Goal: Task Accomplishment & Management: Complete application form

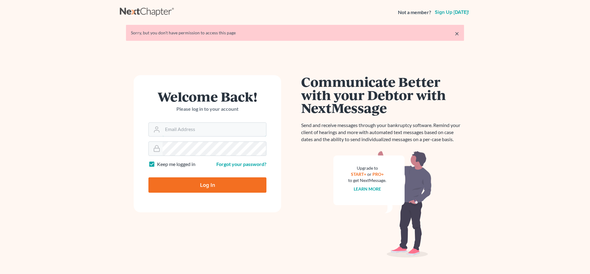
type input "[EMAIL_ADDRESS][DOMAIN_NAME]"
type input "Thinking..."
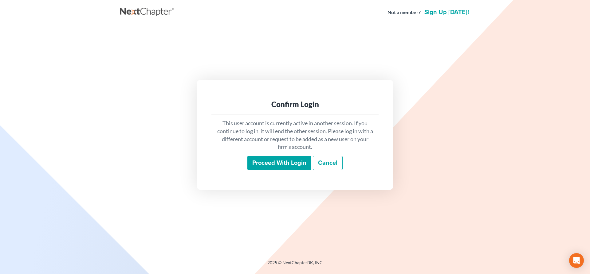
click at [288, 164] on input "Proceed with login" at bounding box center [279, 163] width 64 height 14
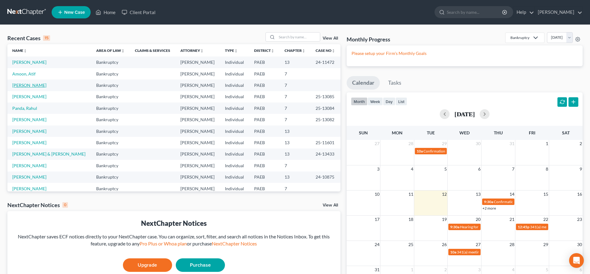
click at [22, 84] on link "[PERSON_NAME]" at bounding box center [29, 85] width 34 height 5
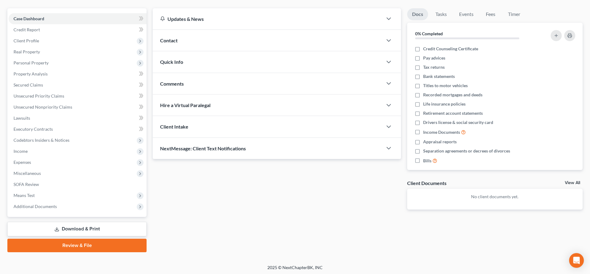
scroll to position [52, 0]
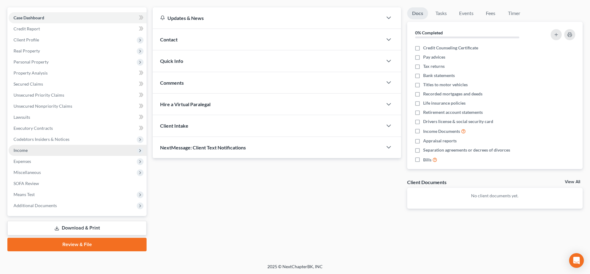
click at [55, 149] on span "Income" at bounding box center [78, 150] width 138 height 11
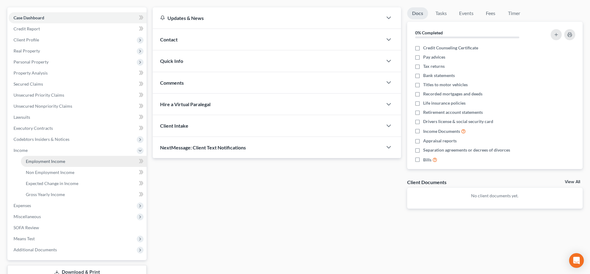
click at [83, 158] on link "Employment Income" at bounding box center [84, 161] width 126 height 11
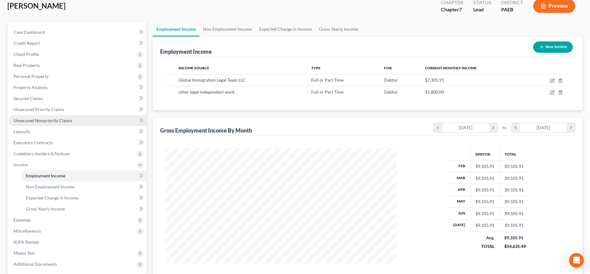
scroll to position [63, 0]
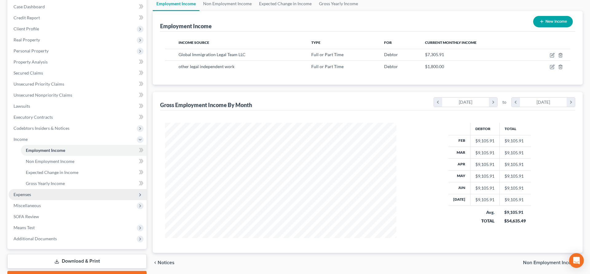
click at [47, 194] on span "Expenses" at bounding box center [78, 194] width 138 height 11
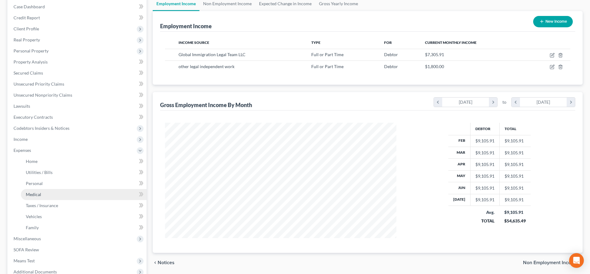
click at [73, 194] on link "Medical" at bounding box center [84, 194] width 126 height 11
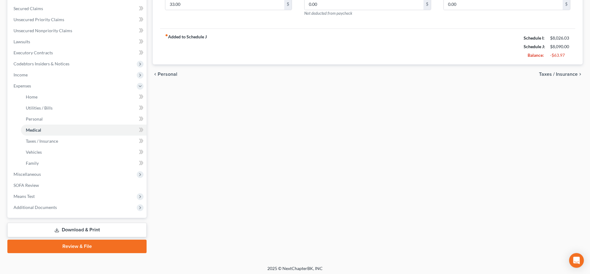
scroll to position [129, 0]
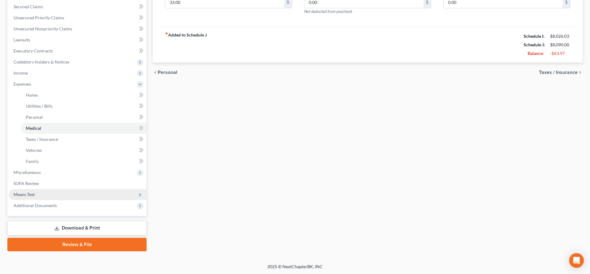
click at [31, 193] on span "Means Test" at bounding box center [24, 194] width 21 height 5
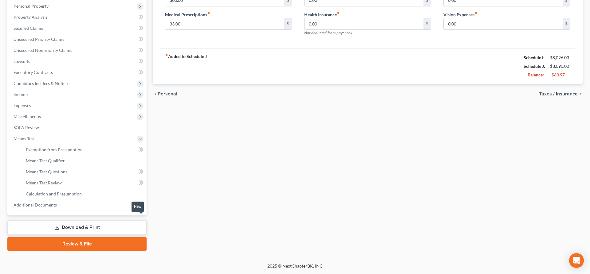
scroll to position [107, 0]
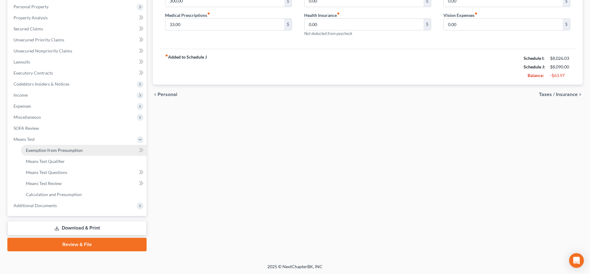
click at [60, 151] on span "Exemption from Presumption" at bounding box center [54, 150] width 57 height 5
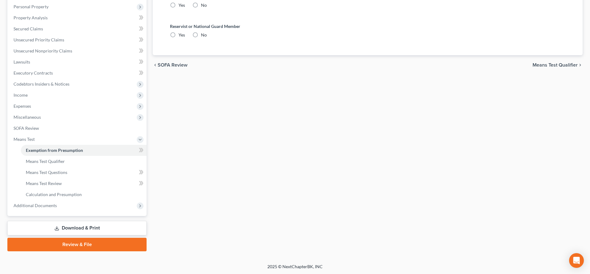
scroll to position [0, 0]
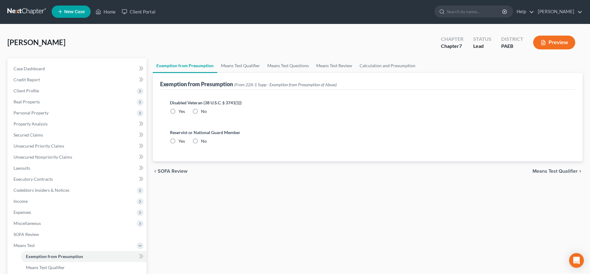
radio input "true"
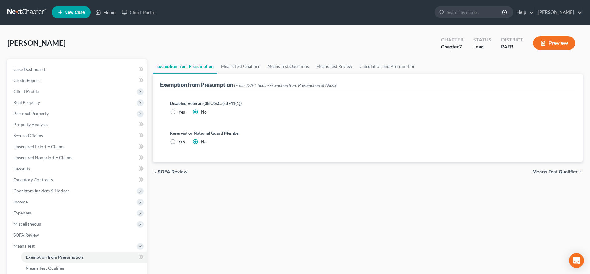
click at [569, 174] on span "Means Test Qualifier" at bounding box center [554, 172] width 45 height 5
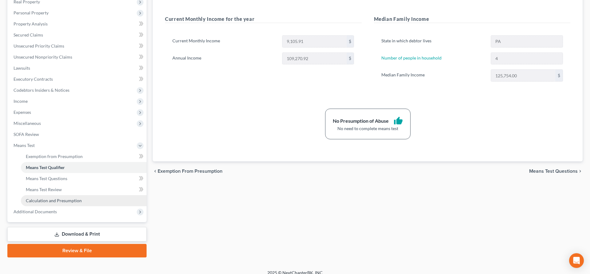
scroll to position [107, 0]
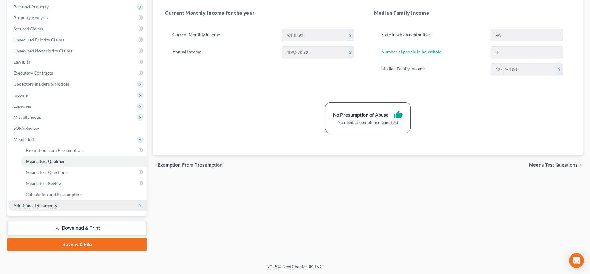
click at [44, 207] on span "Additional Documents" at bounding box center [35, 205] width 43 height 5
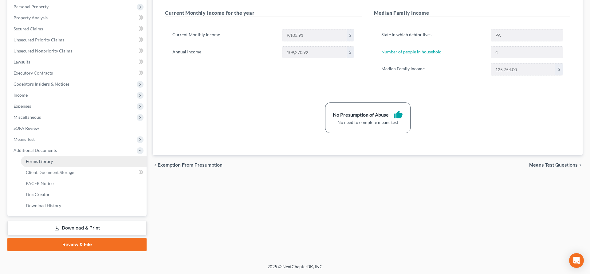
click at [57, 162] on link "Forms Library" at bounding box center [84, 161] width 126 height 11
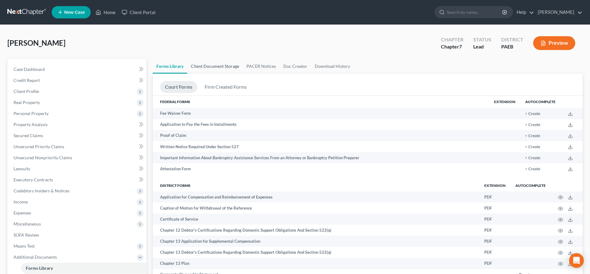
click at [213, 62] on link "Client Document Storage" at bounding box center [215, 66] width 56 height 15
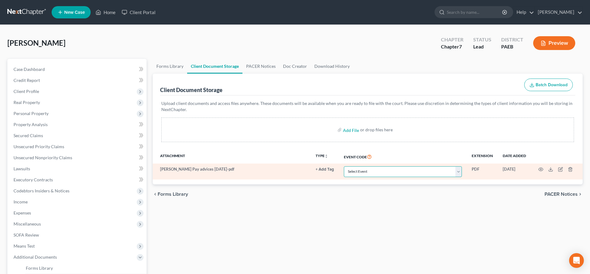
click at [379, 174] on select "Select Event Amended Matrix List of Creditors (Fee) Application to Have the Cha…" at bounding box center [403, 171] width 118 height 11
select select "16"
click option "Employee Income Records" at bounding box center [0, 0] width 0 height 0
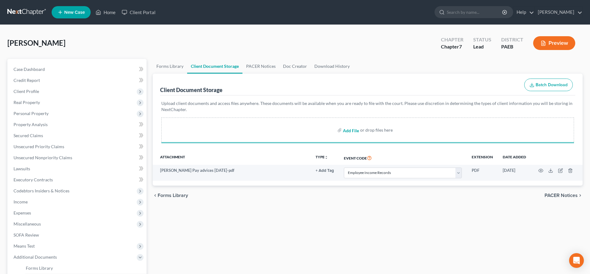
select select "16"
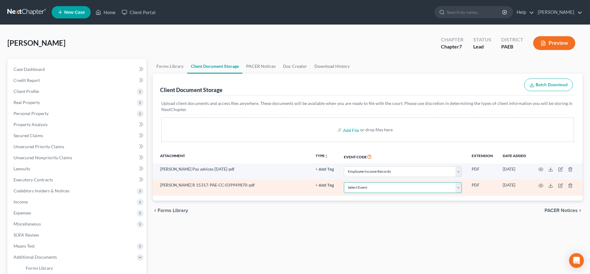
click at [400, 188] on select "Select Event Amended Matrix List of Creditors (Fee) Application to Have the Cha…" at bounding box center [403, 187] width 118 height 11
select select "2"
click option "Certificate of Credit Counseling" at bounding box center [0, 0] width 0 height 0
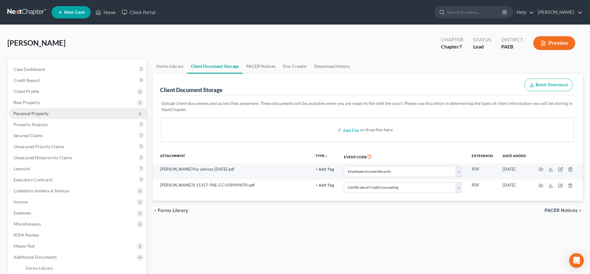
click at [41, 112] on span "Personal Property" at bounding box center [31, 113] width 35 height 5
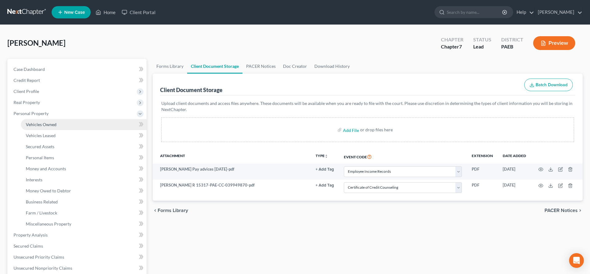
click at [40, 125] on span "Vehicles Owned" at bounding box center [41, 124] width 31 height 5
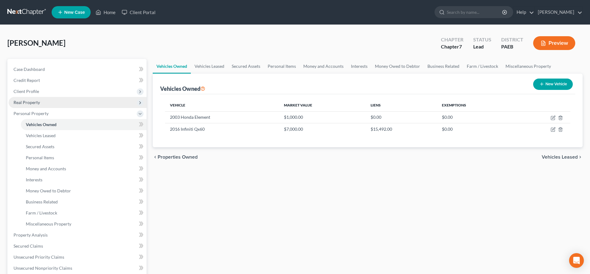
click at [31, 103] on span "Real Property" at bounding box center [27, 102] width 26 height 5
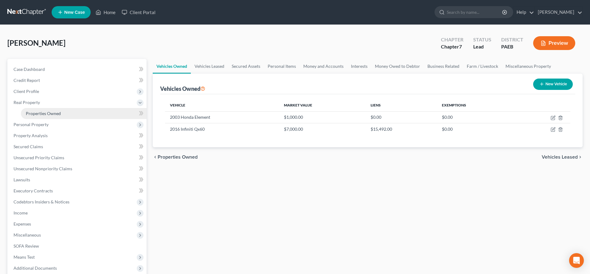
click at [50, 110] on link "Properties Owned" at bounding box center [84, 113] width 126 height 11
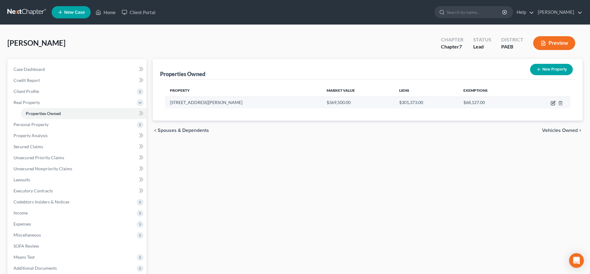
click at [551, 104] on icon "button" at bounding box center [553, 104] width 4 height 4
select select "39"
select select "3"
select select "0"
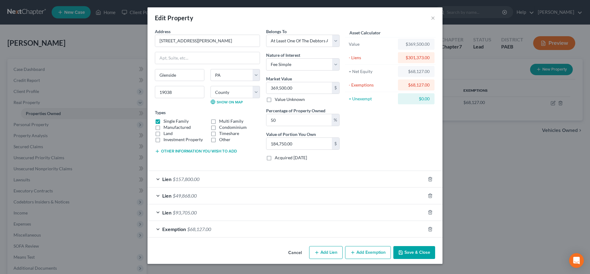
click at [194, 232] on span "$68,127.00" at bounding box center [199, 229] width 24 height 6
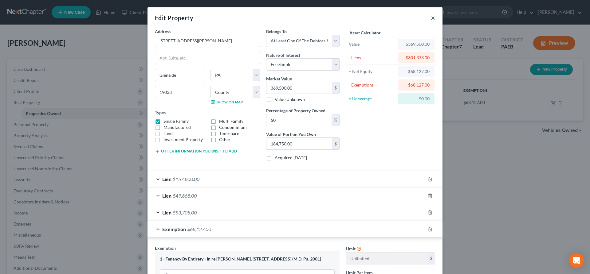
click at [431, 18] on button "×" at bounding box center [433, 17] width 4 height 7
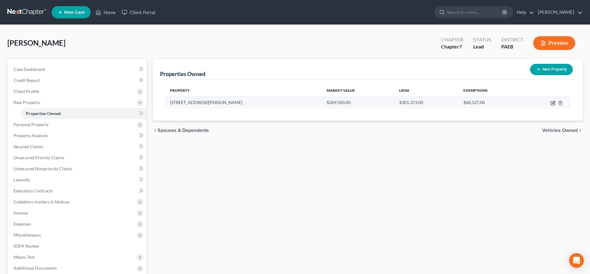
click at [552, 102] on icon "button" at bounding box center [552, 103] width 5 height 5
click at [552, 103] on icon "button" at bounding box center [552, 103] width 5 height 5
select select "39"
select select "45"
select select "3"
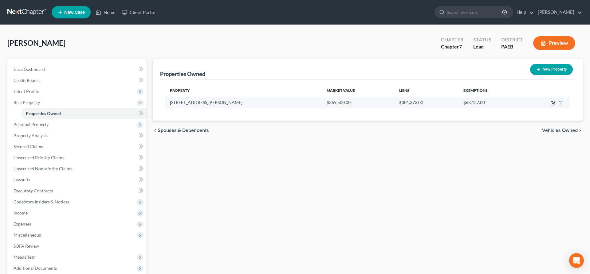
select select "0"
select select "39"
select select "45"
select select "3"
select select "0"
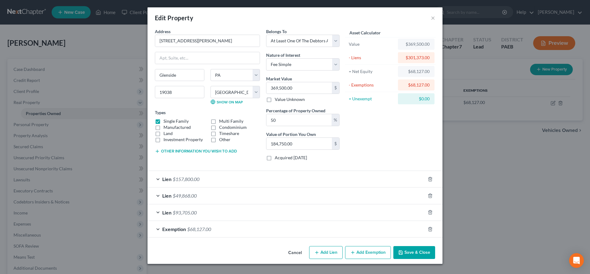
click at [158, 229] on div "Exemption $68,127.00" at bounding box center [286, 229] width 278 height 16
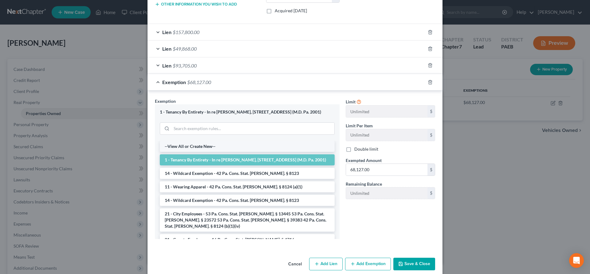
scroll to position [156, 0]
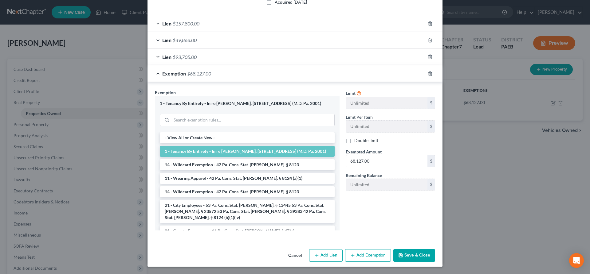
click at [155, 72] on div "Exemption $68,127.00" at bounding box center [286, 73] width 278 height 16
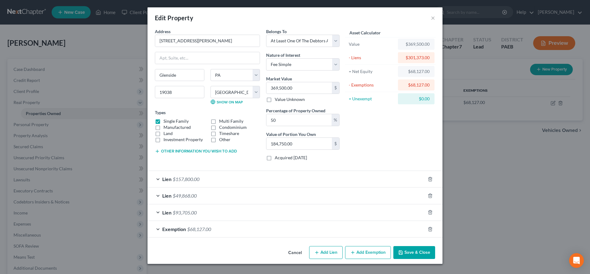
scroll to position [0, 0]
click at [410, 251] on button "Save & Close" at bounding box center [414, 252] width 42 height 13
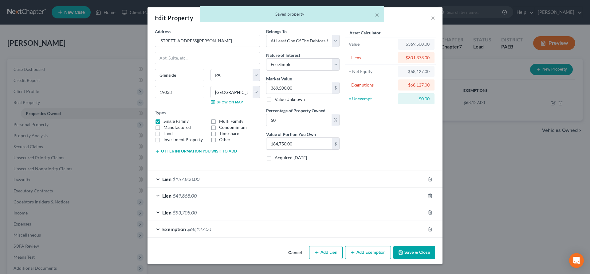
click at [408, 252] on button "Save & Close" at bounding box center [414, 252] width 42 height 13
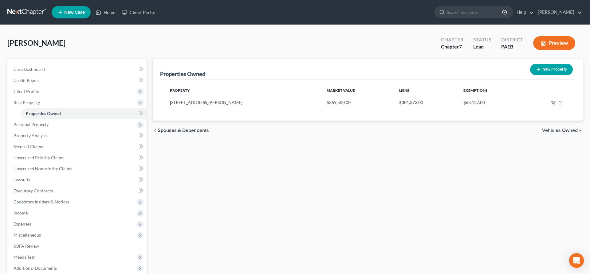
click at [577, 182] on div "Properties Owned New Property Property Market Value Liens Exemptions [STREET_AD…" at bounding box center [368, 186] width 436 height 255
click at [35, 212] on span "Income" at bounding box center [78, 213] width 138 height 11
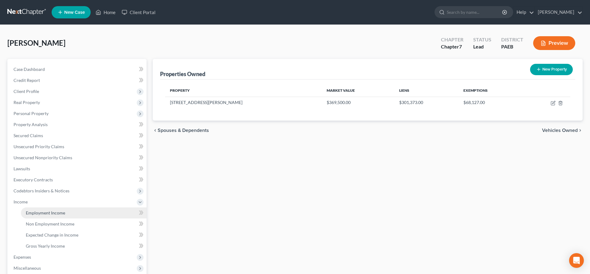
click at [49, 210] on span "Employment Income" at bounding box center [45, 212] width 39 height 5
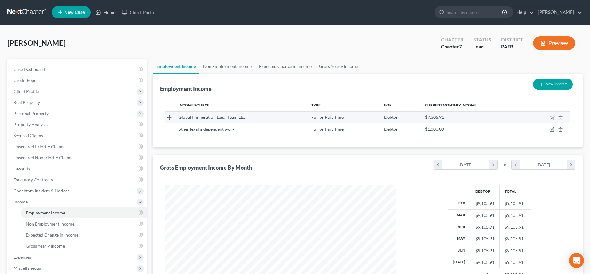
scroll to position [115, 244]
click at [509, 64] on ul "Employment Income Non Employment Income Expected Change in Income Gross Yearly …" at bounding box center [368, 66] width 430 height 15
click at [492, 57] on div "[PERSON_NAME] Upgraded Chapter Chapter 7 Status Lead District PAEB Preview" at bounding box center [294, 45] width 575 height 27
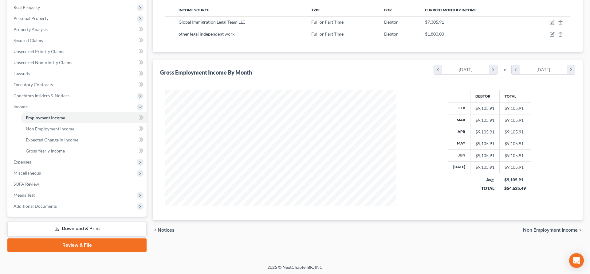
scroll to position [96, 0]
click at [85, 245] on link "Review & File" at bounding box center [76, 245] width 139 height 14
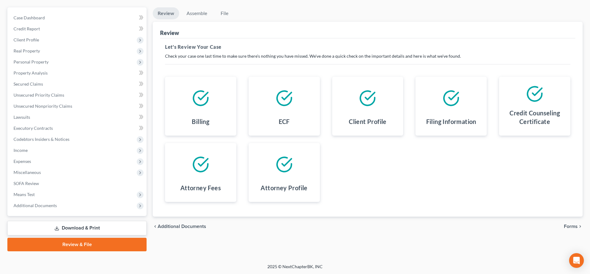
click at [65, 229] on link "Download & Print" at bounding box center [76, 228] width 139 height 14
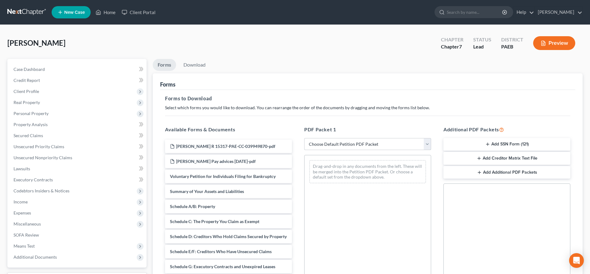
click at [304, 138] on select "Choose Default Petition PDF Packet Complete Bankruptcy Petition (all forms and …" at bounding box center [367, 144] width 127 height 12
select select "5"
click option "lsr" at bounding box center [0, 0] width 0 height 0
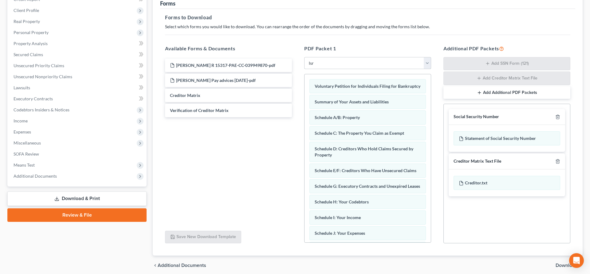
scroll to position [94, 0]
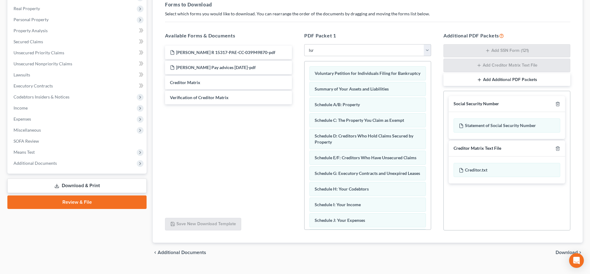
click at [564, 251] on span "Download" at bounding box center [566, 252] width 22 height 5
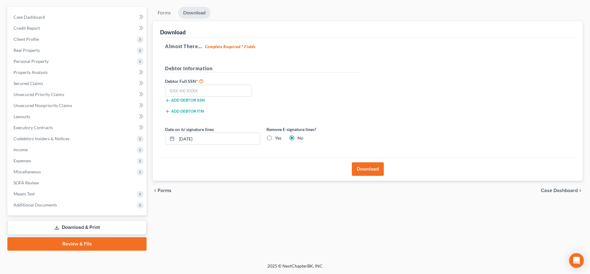
scroll to position [52, 0]
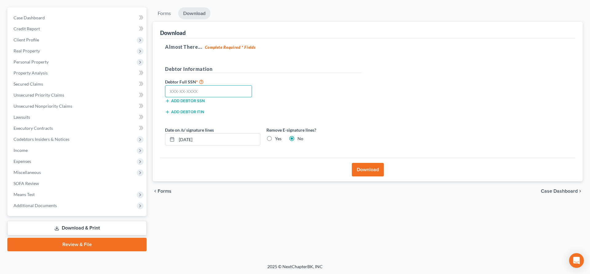
click at [169, 91] on input "text" at bounding box center [208, 91] width 87 height 12
type input "167-58-8210"
click at [369, 165] on button "Download" at bounding box center [368, 170] width 32 height 14
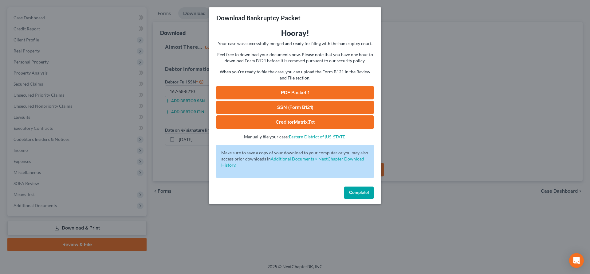
click at [306, 90] on link "PDF Packet 1" at bounding box center [294, 93] width 157 height 14
click at [362, 190] on span "Complete!" at bounding box center [359, 192] width 20 height 5
